Goal: Information Seeking & Learning: Learn about a topic

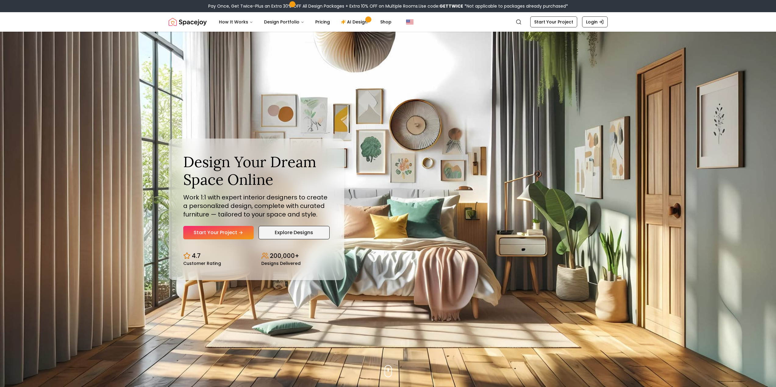
click at [285, 236] on link "Explore Designs" at bounding box center [293, 232] width 71 height 13
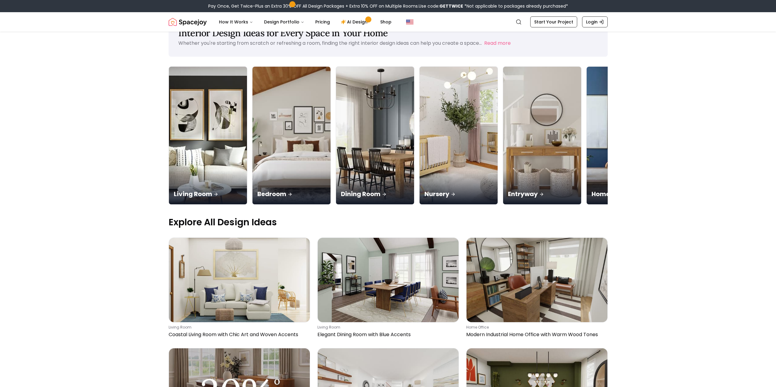
scroll to position [61, 0]
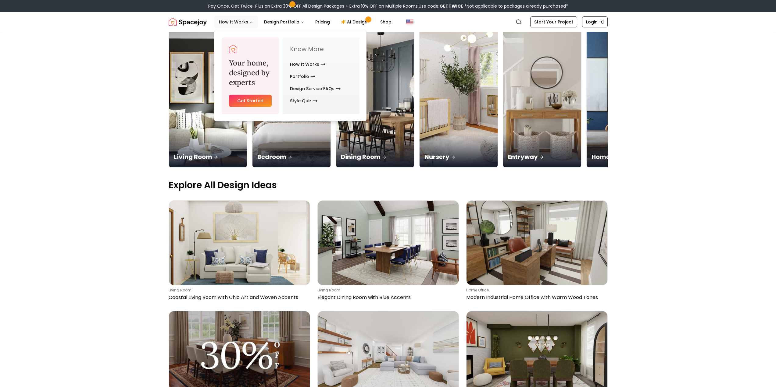
click at [247, 22] on button "How It Works" at bounding box center [236, 22] width 44 height 12
click at [312, 67] on link "How It Works" at bounding box center [307, 64] width 35 height 12
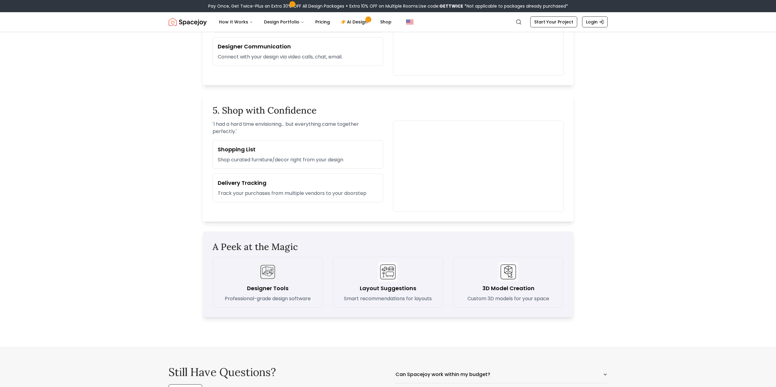
scroll to position [731, 0]
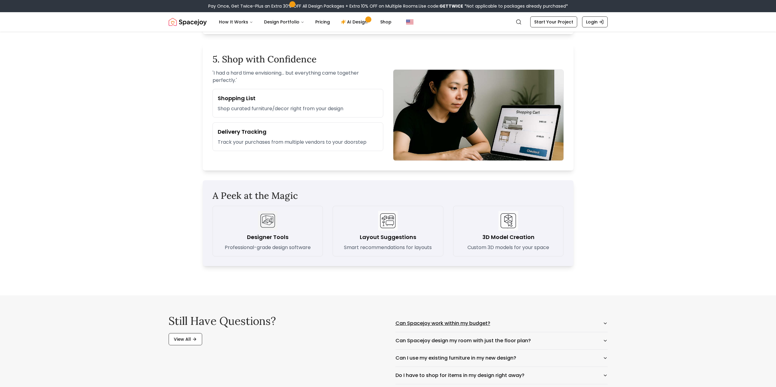
click at [419, 325] on button "Can Spacejoy work within my budget?" at bounding box center [501, 323] width 212 height 17
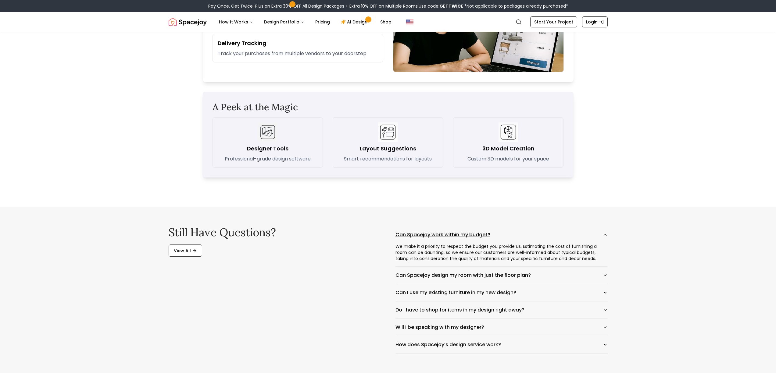
scroll to position [823, 0]
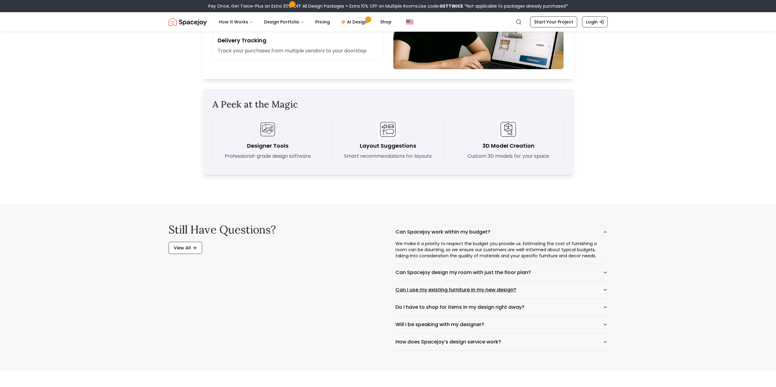
click at [548, 297] on button "Can I use my existing furniture in my new design?" at bounding box center [501, 290] width 212 height 17
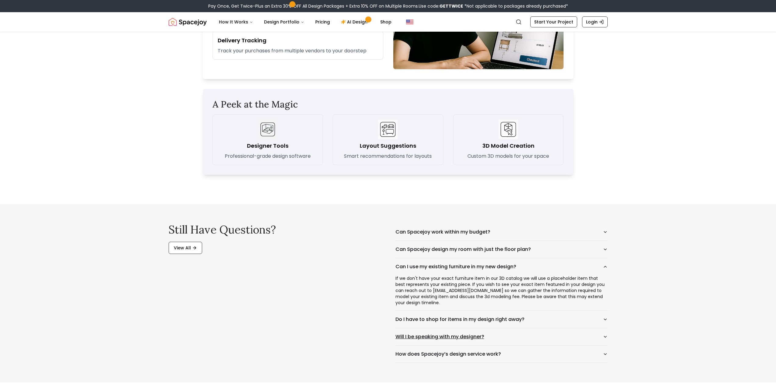
click at [540, 331] on button "Will I be speaking with my designer?" at bounding box center [501, 337] width 212 height 17
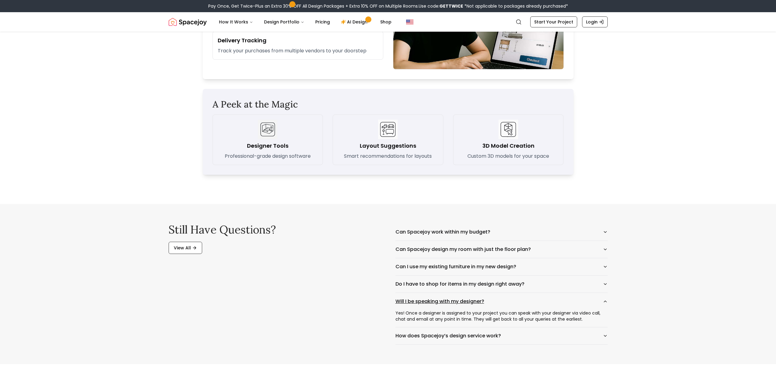
click at [540, 331] on button "How does Spacejoy’s design service work?" at bounding box center [501, 336] width 212 height 17
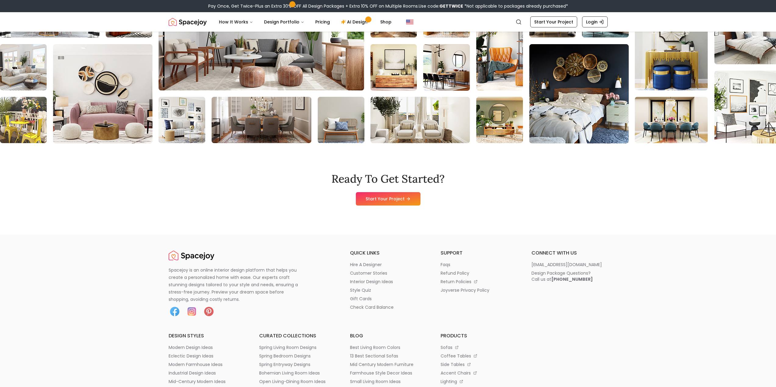
scroll to position [1740, 0]
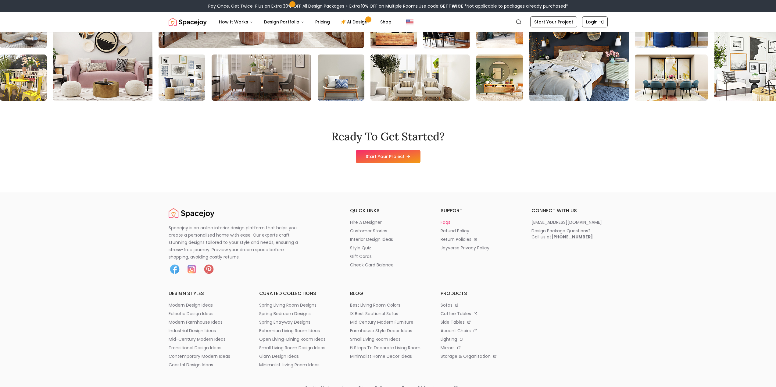
click at [449, 223] on p "faqs" at bounding box center [445, 222] width 10 height 6
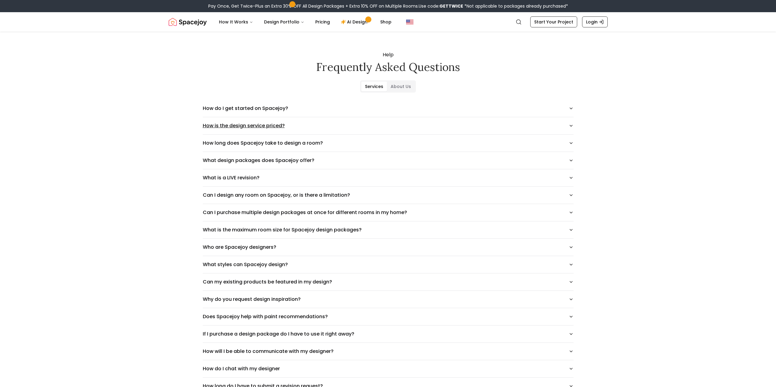
click at [257, 127] on button "How is the design service priced?" at bounding box center [388, 125] width 371 height 17
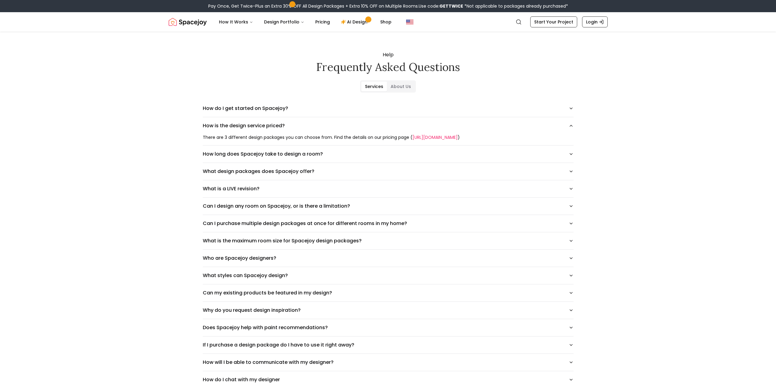
click at [425, 137] on link "https://www.spacejoy.com/pricing" at bounding box center [434, 137] width 45 height 6
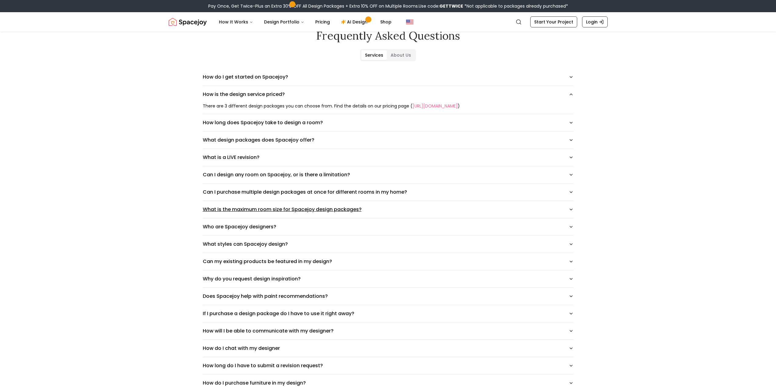
scroll to position [61, 0]
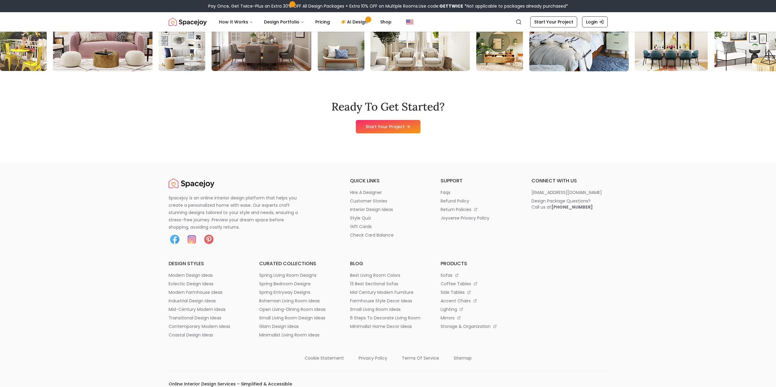
scroll to position [1740, 0]
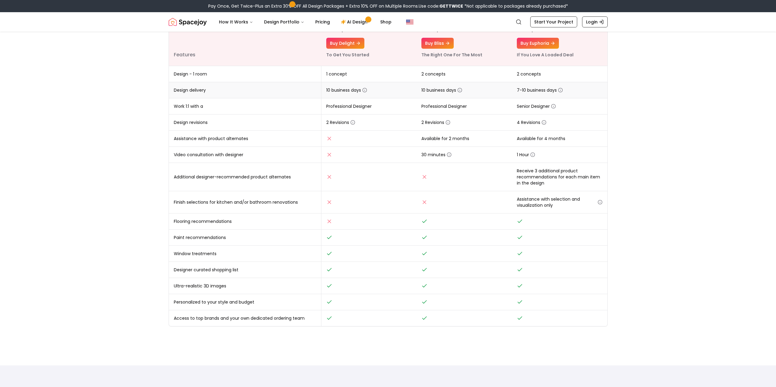
scroll to position [30, 0]
